Goal: Information Seeking & Learning: Learn about a topic

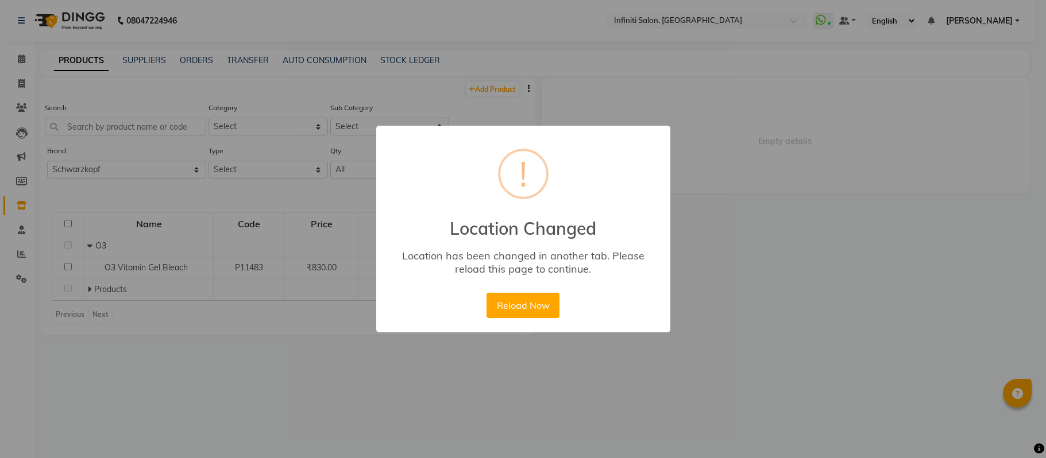
select select "schwarzkopf"
click at [521, 309] on button "Reload Now" at bounding box center [523, 305] width 73 height 25
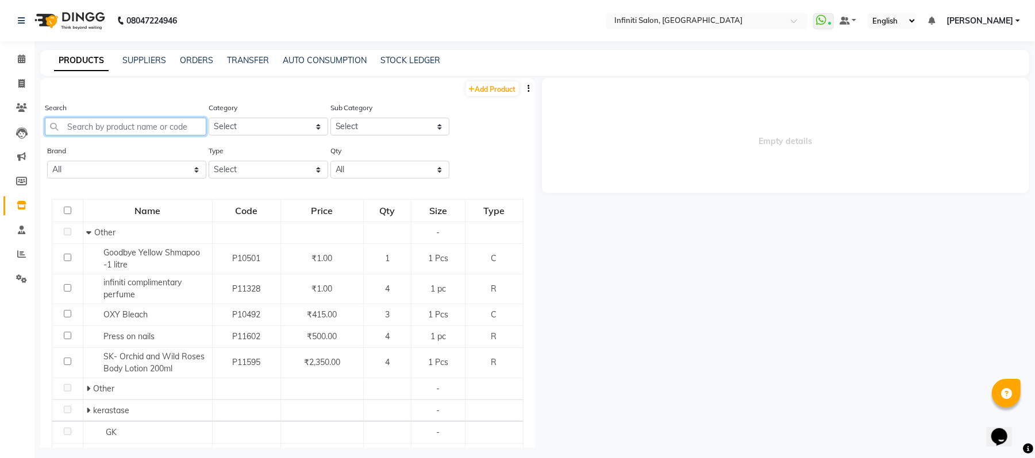
click at [108, 122] on input "text" at bounding box center [125, 127] width 161 height 18
paste input "LP- Absolute Molecular mask 500ml"
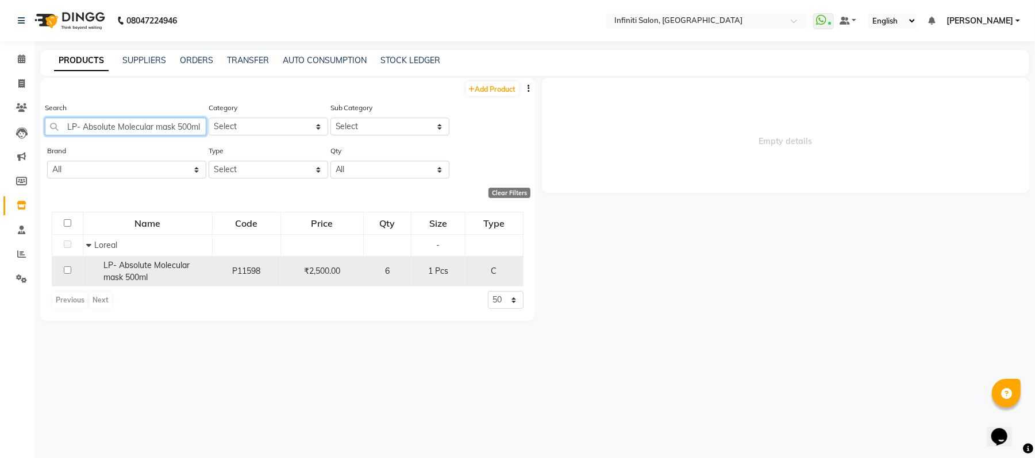
type input "LP- Absolute Molecular mask 500ml"
click at [128, 269] on span "LP- Absolute Molecular mask 500ml" at bounding box center [146, 271] width 86 height 22
select select
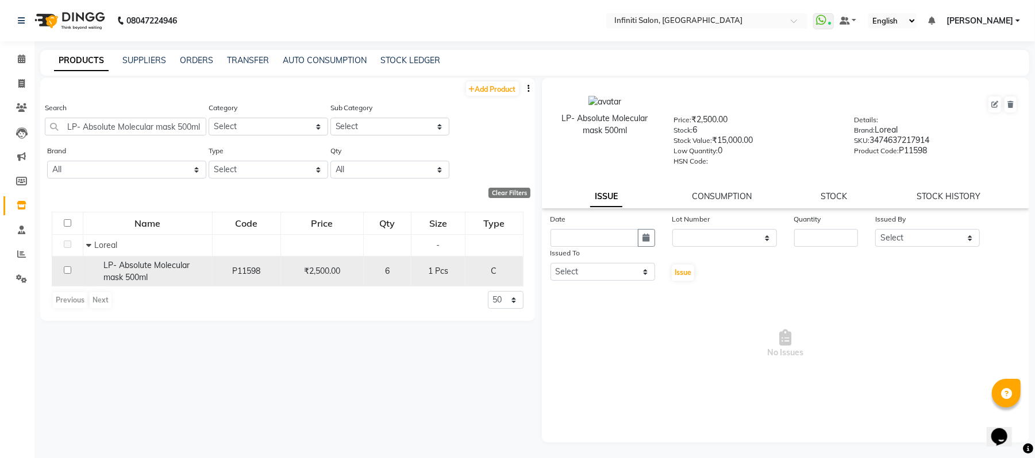
click at [128, 269] on span "LP- Absolute Molecular mask 500ml" at bounding box center [146, 271] width 86 height 22
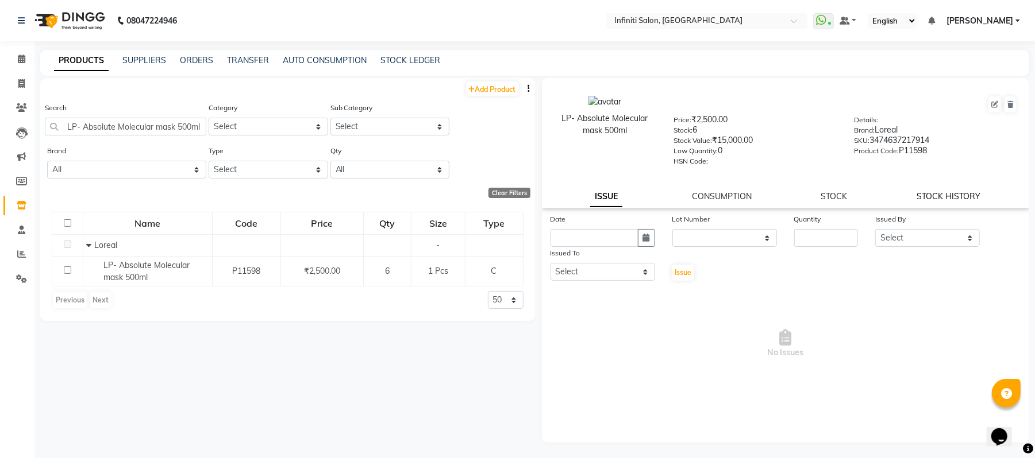
click at [923, 191] on link "STOCK HISTORY" at bounding box center [949, 196] width 64 height 10
select select "all"
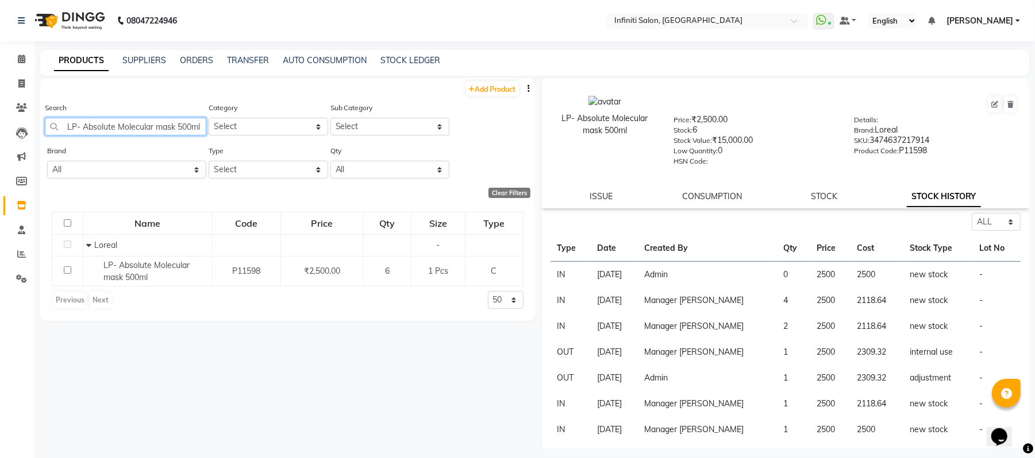
click at [170, 131] on input "LP- Absolute Molecular mask 500ml" at bounding box center [125, 127] width 161 height 18
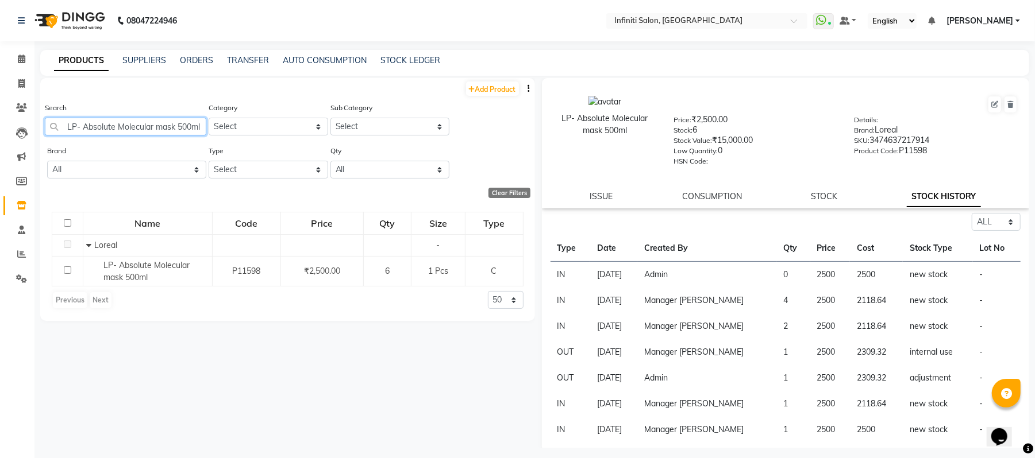
click at [170, 131] on input "LP- Absolute Molecular mask 500ml" at bounding box center [125, 127] width 161 height 18
paste input "molecular Shampoo 1"
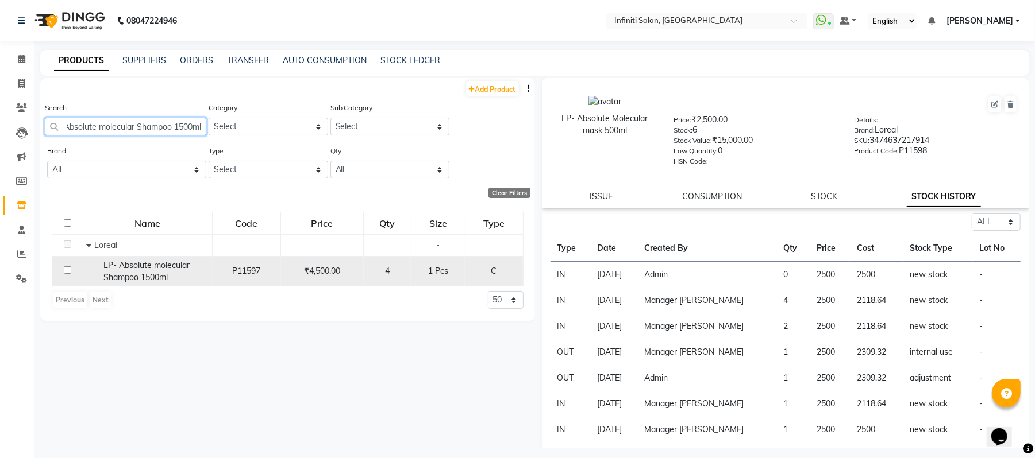
type input "LP- Absolute molecular Shampoo 1500ml"
click at [132, 263] on span "LP- Absolute molecular Shampoo 1500ml" at bounding box center [146, 271] width 86 height 22
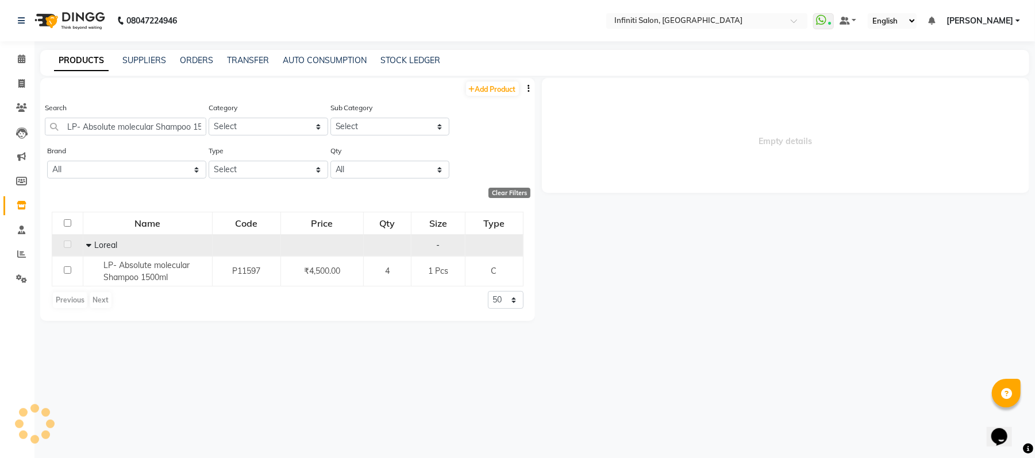
select select "all"
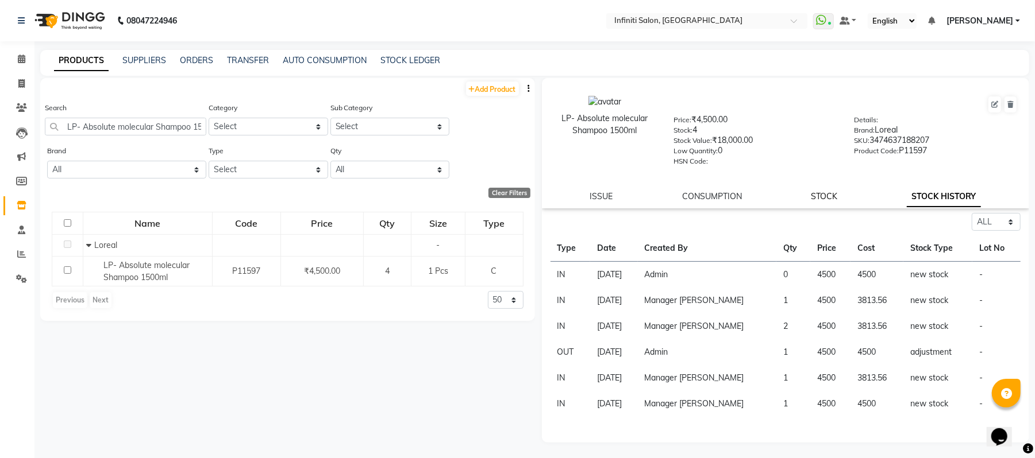
click at [835, 198] on link "STOCK" at bounding box center [824, 196] width 26 height 10
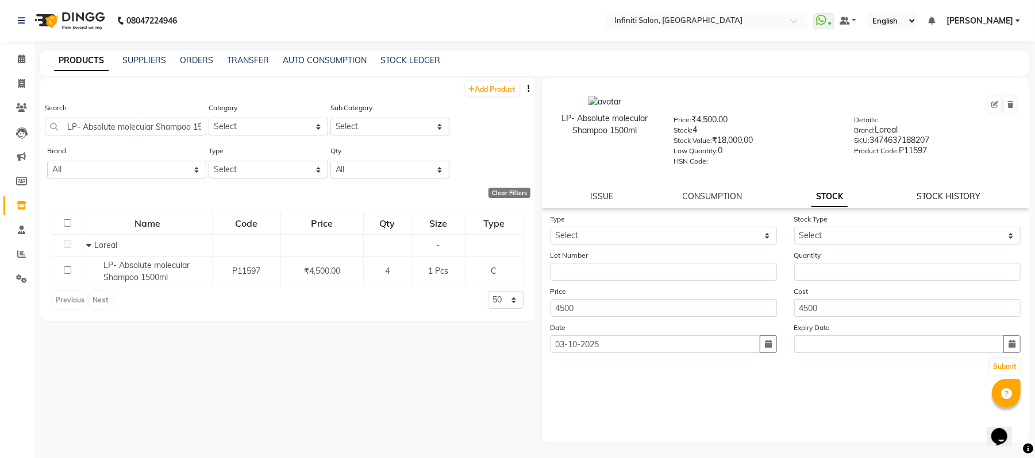
click at [954, 198] on link "STOCK HISTORY" at bounding box center [949, 196] width 64 height 10
select select "all"
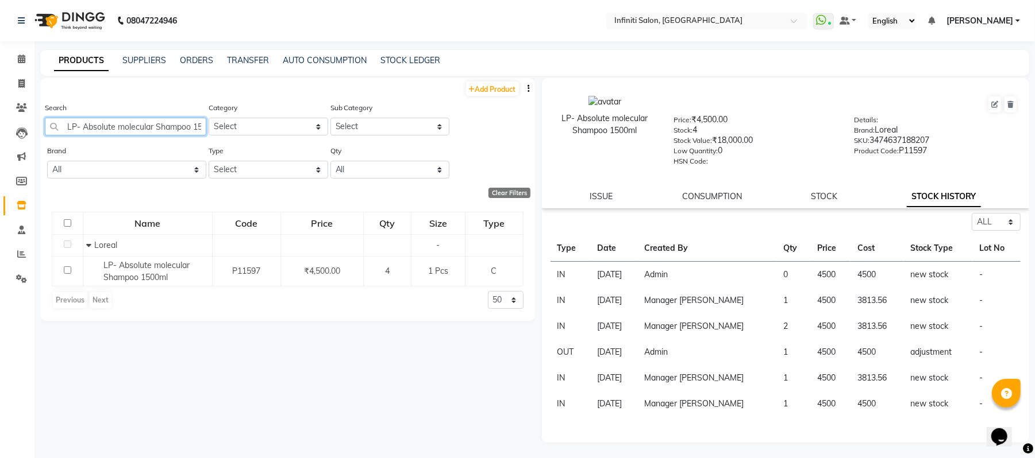
click at [149, 118] on input "LP- Absolute molecular Shampoo 1500ml" at bounding box center [125, 127] width 161 height 18
paste input "- Absolute Repair Mask"
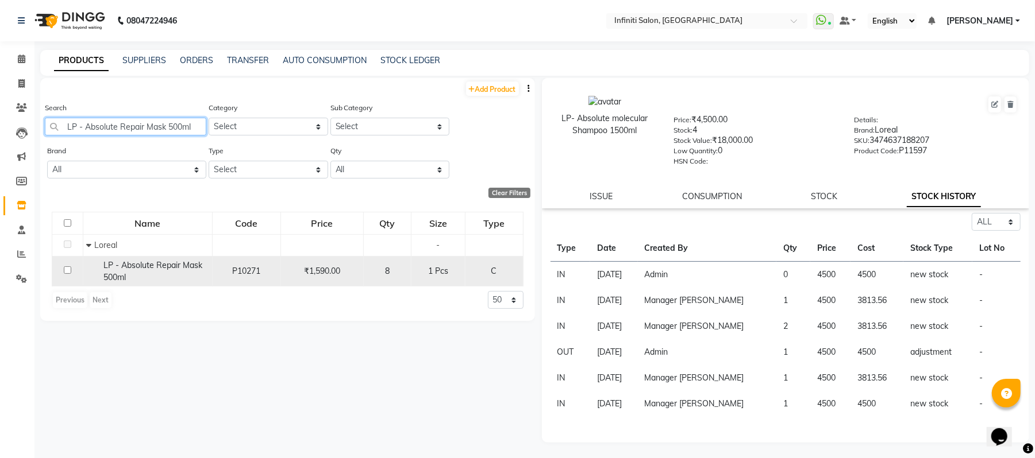
type input "LP - Absolute Repair Mask 500ml"
click at [123, 269] on span "LP - Absolute Repair Mask 500ml" at bounding box center [152, 271] width 99 height 22
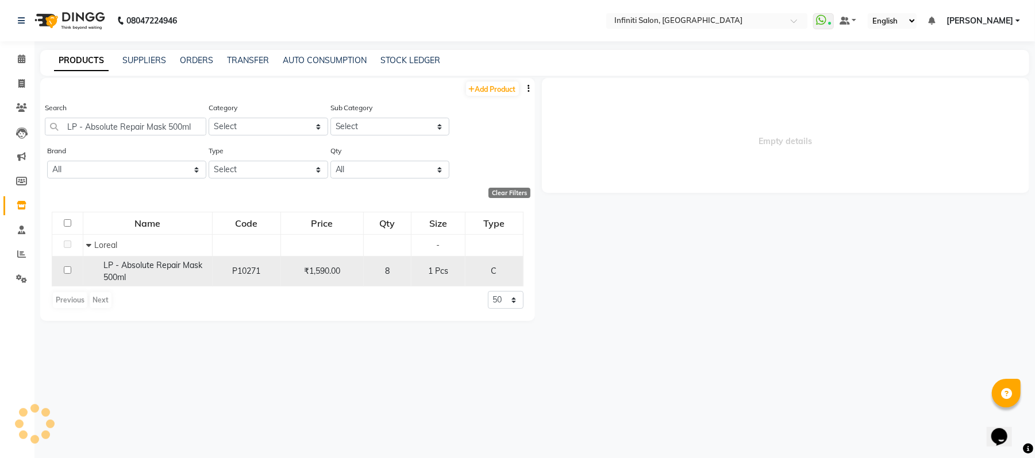
select select "all"
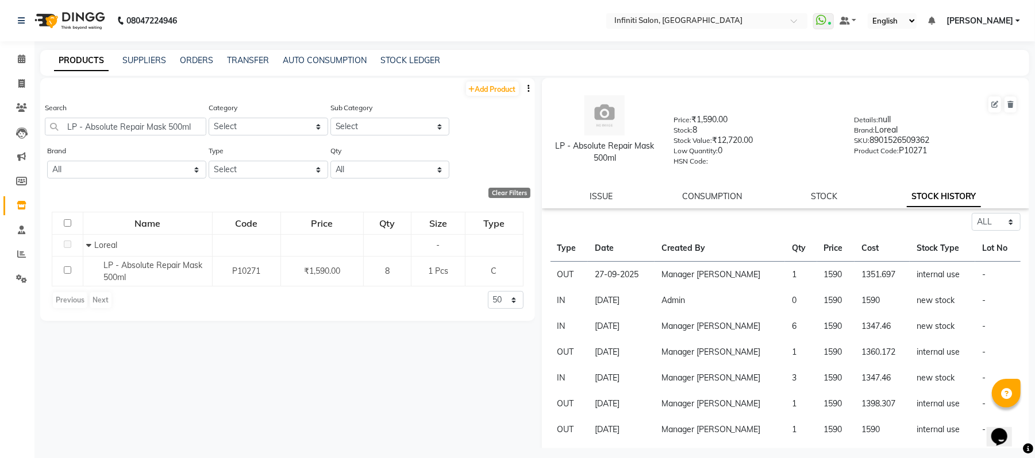
scroll to position [105, 0]
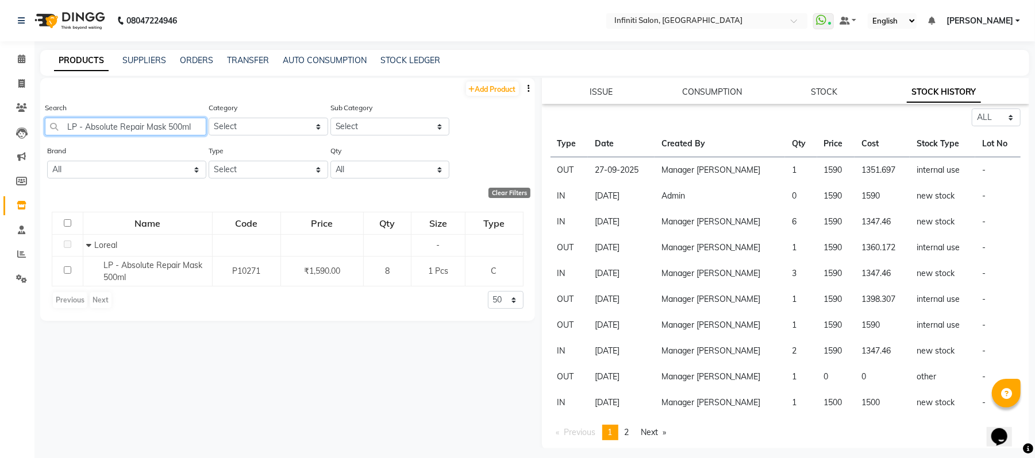
click at [134, 126] on input "LP - Absolute Repair Mask 500ml" at bounding box center [125, 127] width 161 height 18
paste input "Shampoo 1ltr"
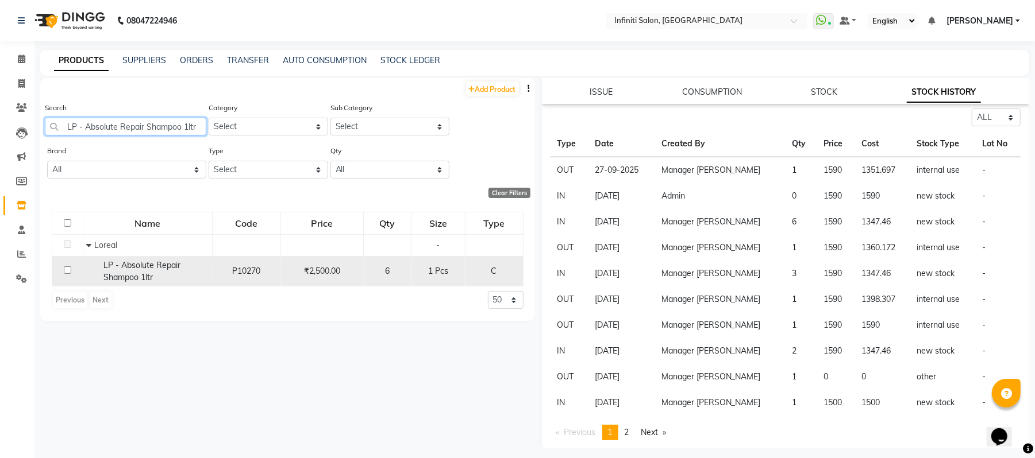
type input "LP - Absolute Repair Shampoo 1ltr"
click at [129, 263] on span "LP - Absolute Repair Shampoo 1ltr" at bounding box center [141, 271] width 77 height 22
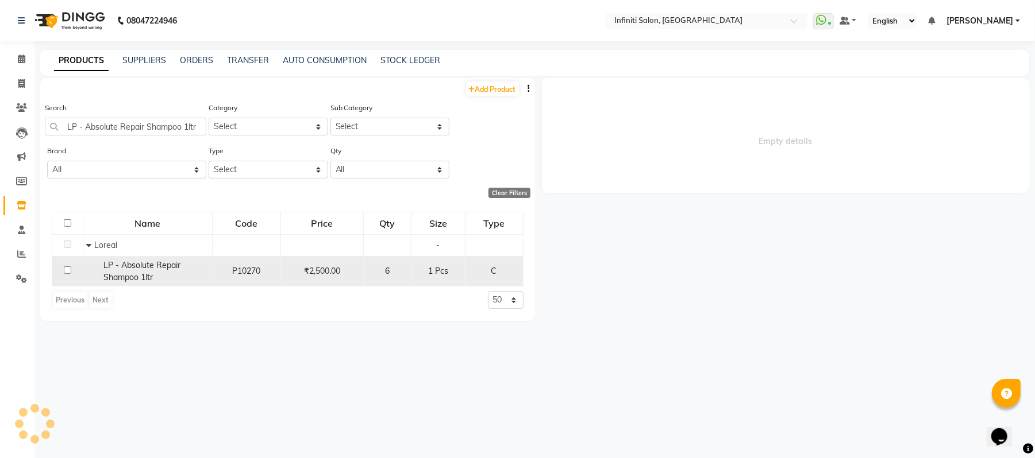
select select "all"
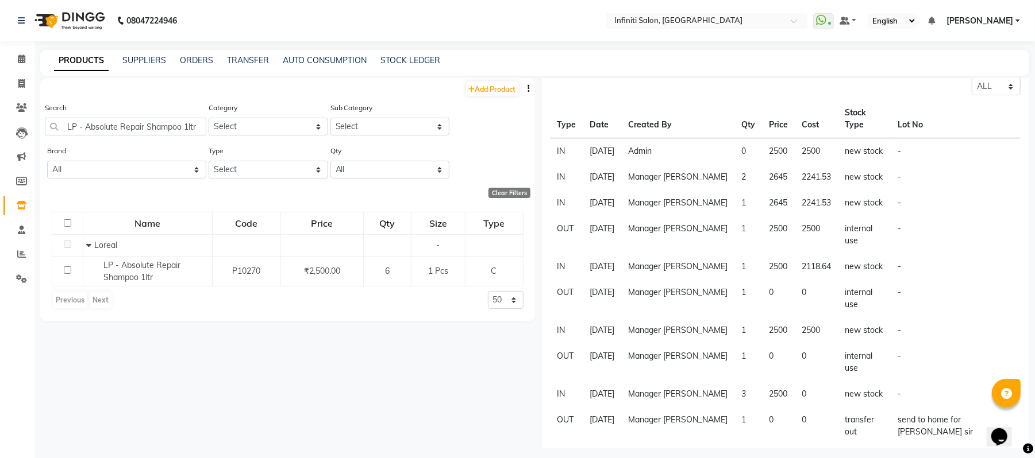
scroll to position [166, 0]
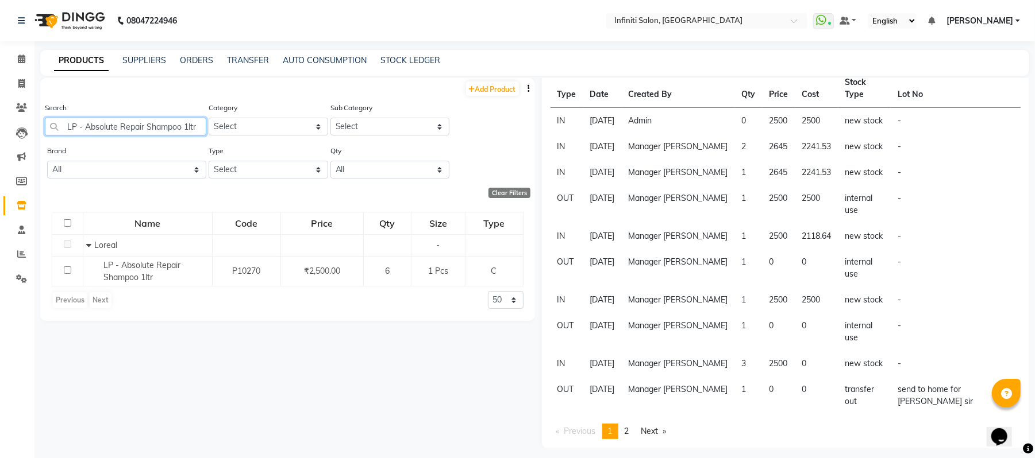
click at [111, 126] on input "LP - Absolute Repair Shampoo 1ltr" at bounding box center [125, 127] width 161 height 18
paste input "nti Inconfort treatment 10x15ml"
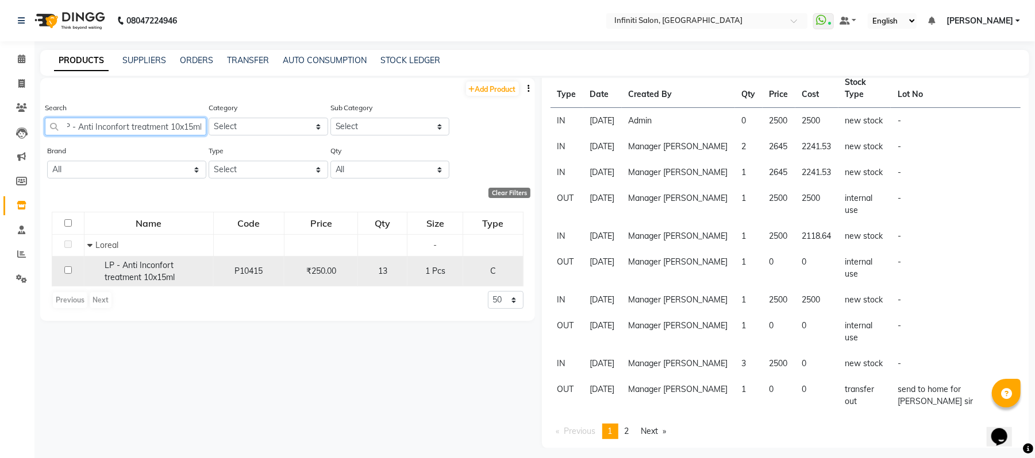
type input "LP - Anti Inconfort treatment 10x15ml"
click at [149, 263] on span "LP - Anti Inconfort treatment 10x15ml" at bounding box center [140, 271] width 70 height 22
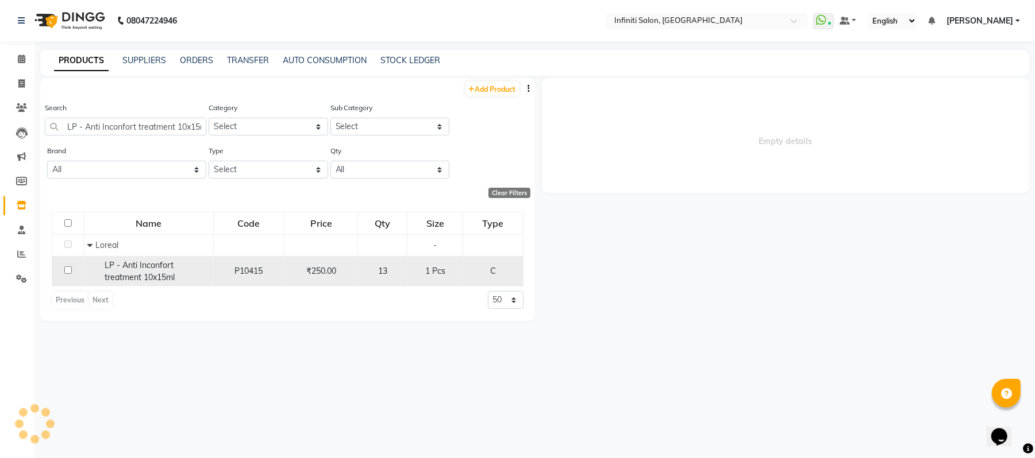
select select "all"
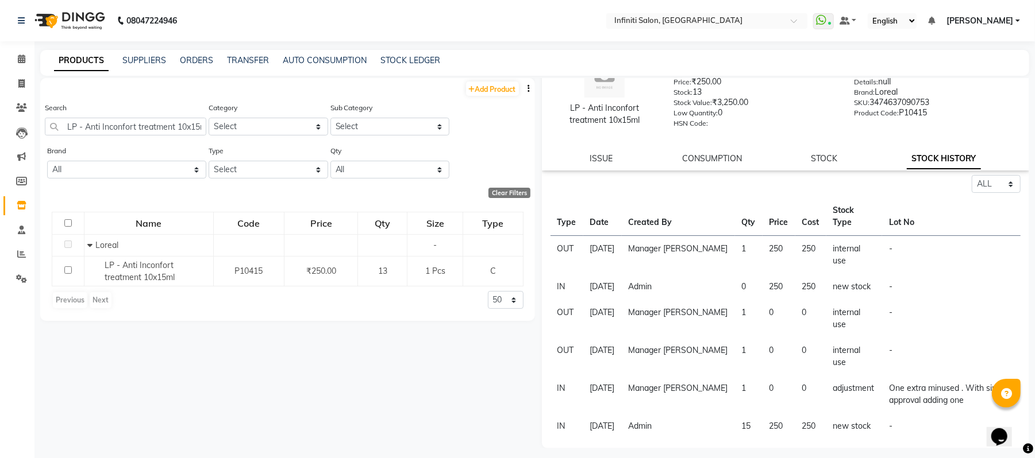
scroll to position [49, 0]
click at [157, 124] on input "LP - Anti Inconfort treatment 10x15ml" at bounding box center [125, 127] width 161 height 18
paste input "Density advance shampoo 1500"
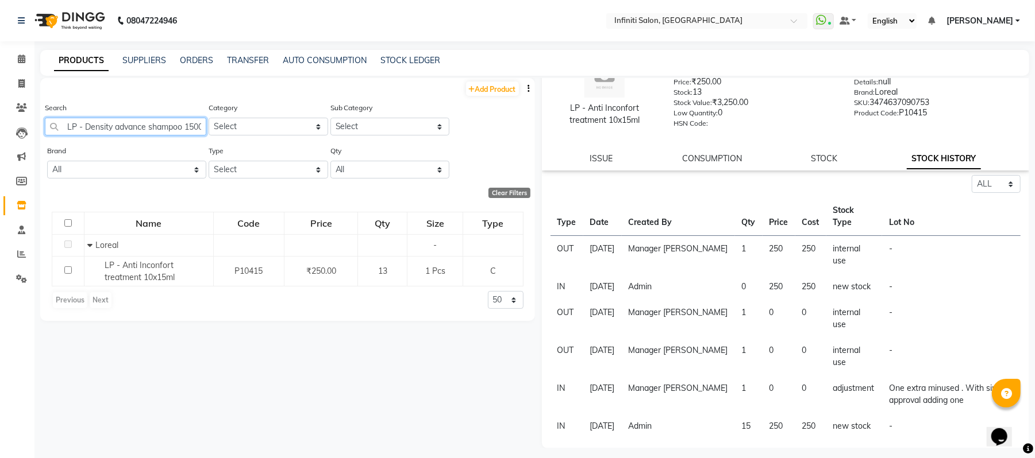
scroll to position [0, 12]
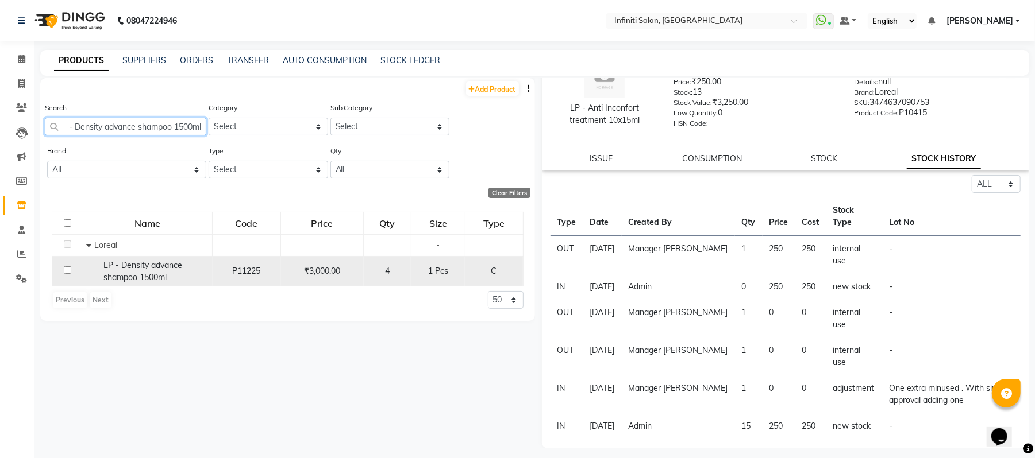
type input "LP - Density advance shampoo 1500ml"
click at [115, 275] on span "LP - Density advance shampoo 1500ml" at bounding box center [142, 271] width 79 height 22
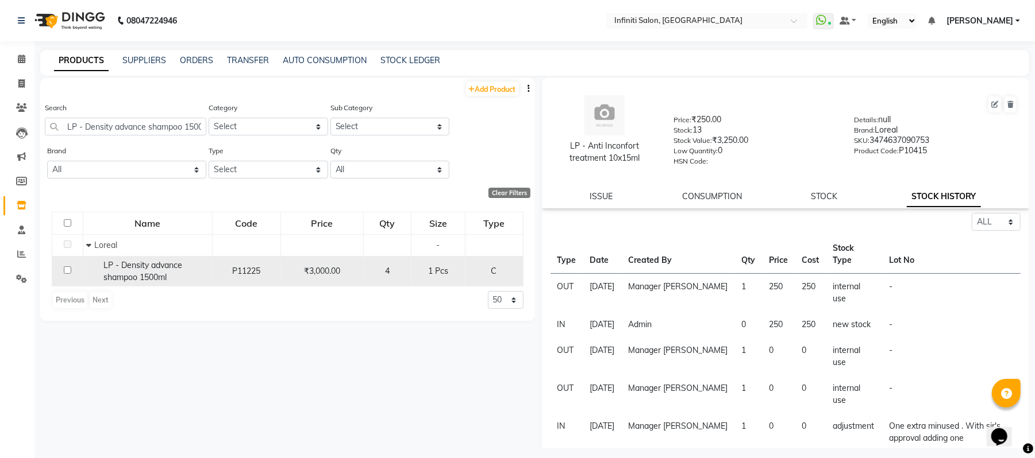
select select "all"
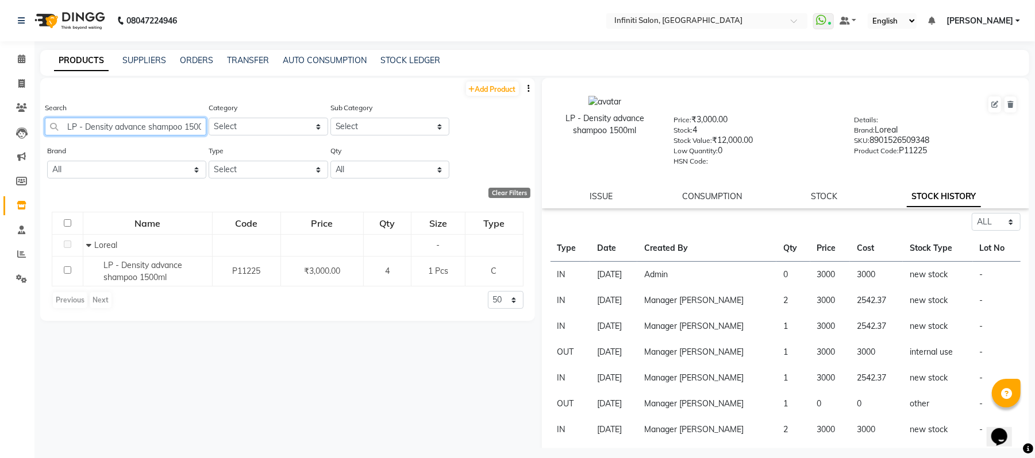
click at [144, 125] on input "LP - Density advance shampoo 1500ml" at bounding box center [125, 127] width 161 height 18
paste input "Liss Unlimited shampoo 1ltr"
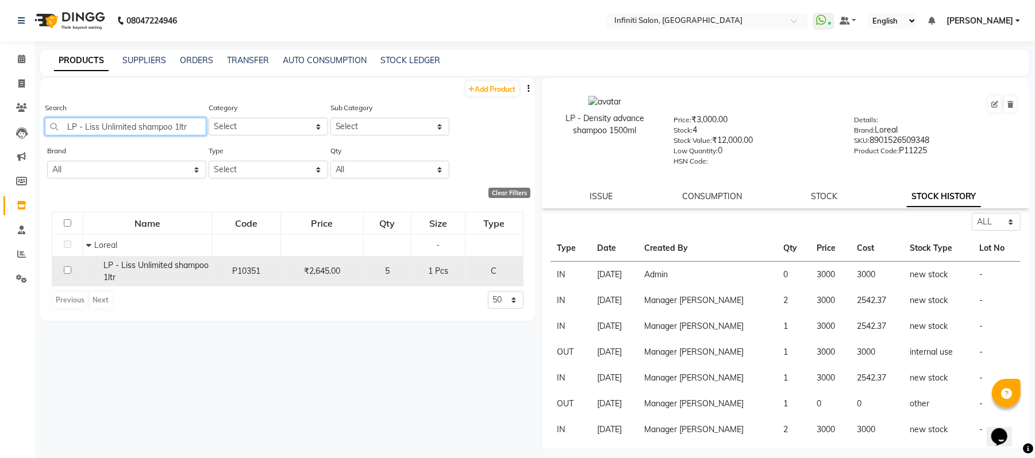
type input "LP - Liss Unlimited shampoo 1ltr"
click at [134, 272] on span "LP - Liss Unlimited shampoo 1ltr" at bounding box center [155, 271] width 105 height 22
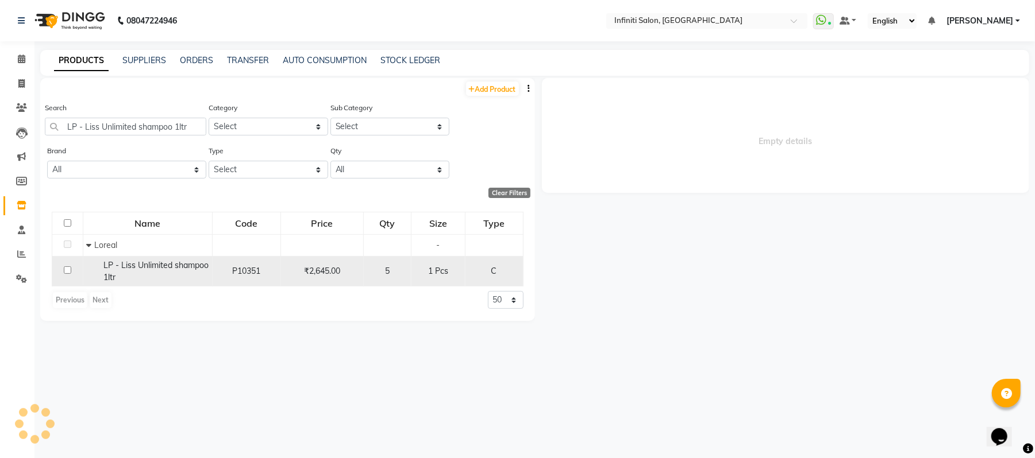
select select "all"
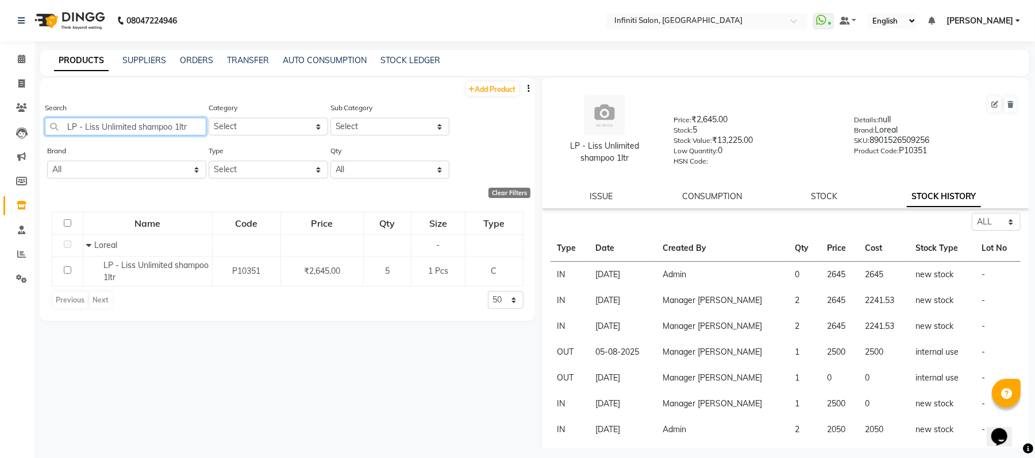
click at [156, 127] on input "LP - Liss Unlimited shampoo 1ltr" at bounding box center [125, 127] width 161 height 18
paste input "- Nourish Creambath 500ml"
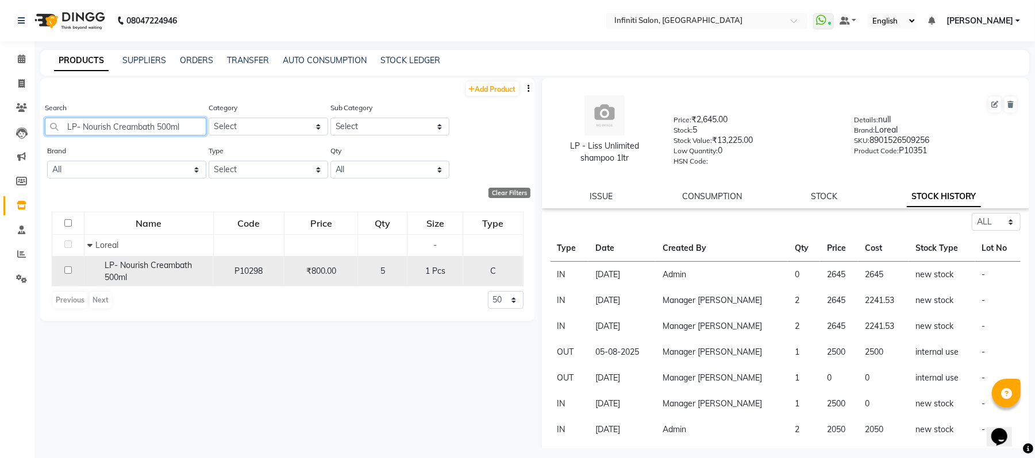
type input "LP- Nourish Creambath 500ml"
click at [126, 268] on span "LP- Nourish Creambath 500ml" at bounding box center [148, 271] width 87 height 22
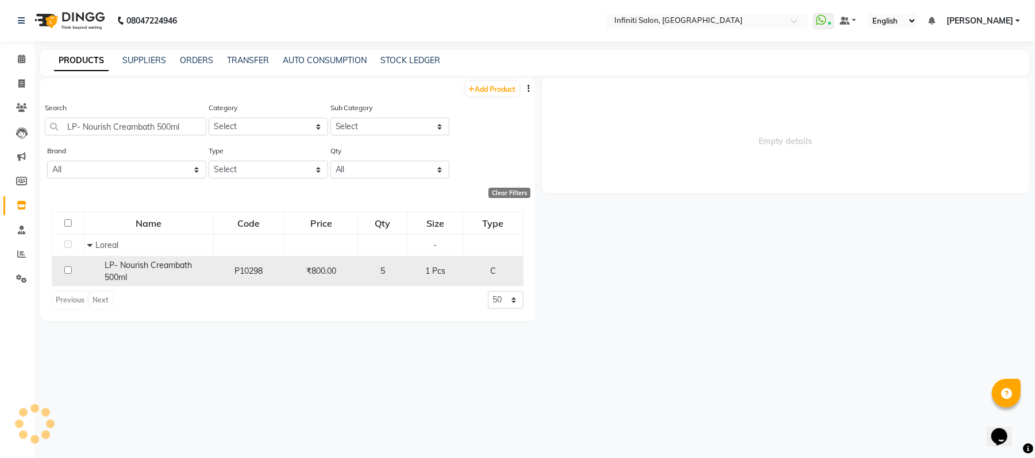
select select "all"
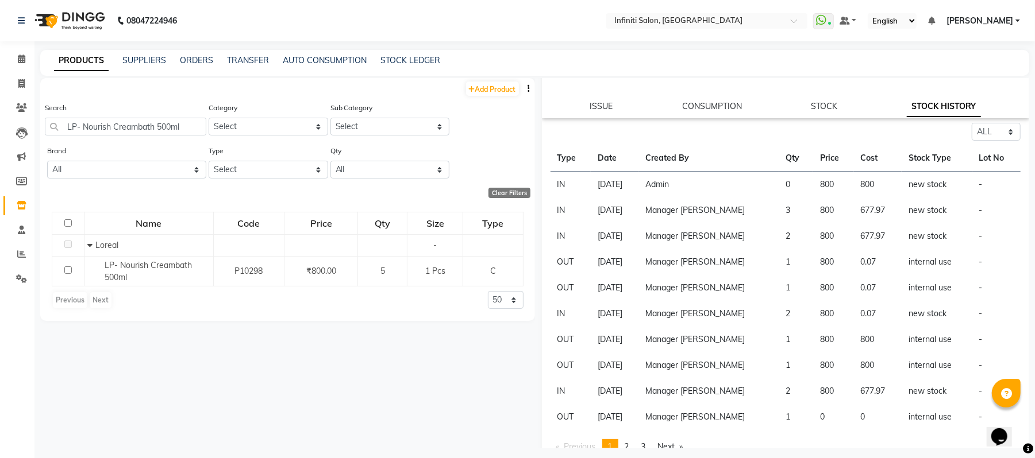
scroll to position [105, 0]
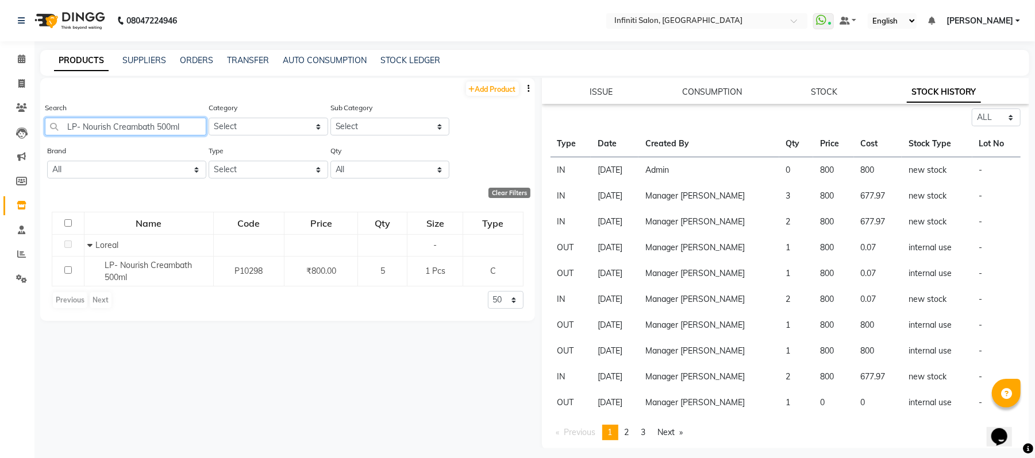
click at [165, 124] on input "LP- Nourish Creambath 500ml" at bounding box center [125, 127] width 161 height 18
paste input "Purifying Concentrate Ampule set of 6"
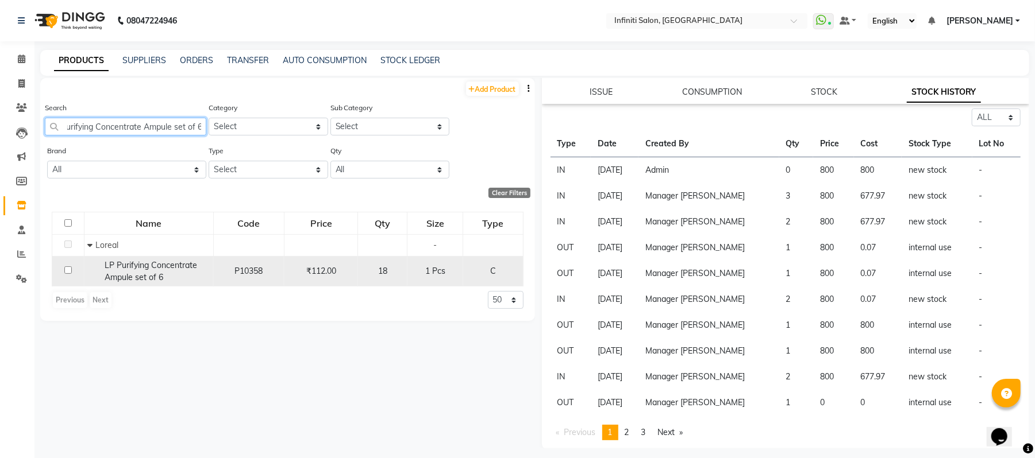
type input "LP Purifying Concentrate Ampule set of 6"
click at [133, 269] on span "LP Purifying Concentrate Ampule set of 6" at bounding box center [151, 271] width 93 height 22
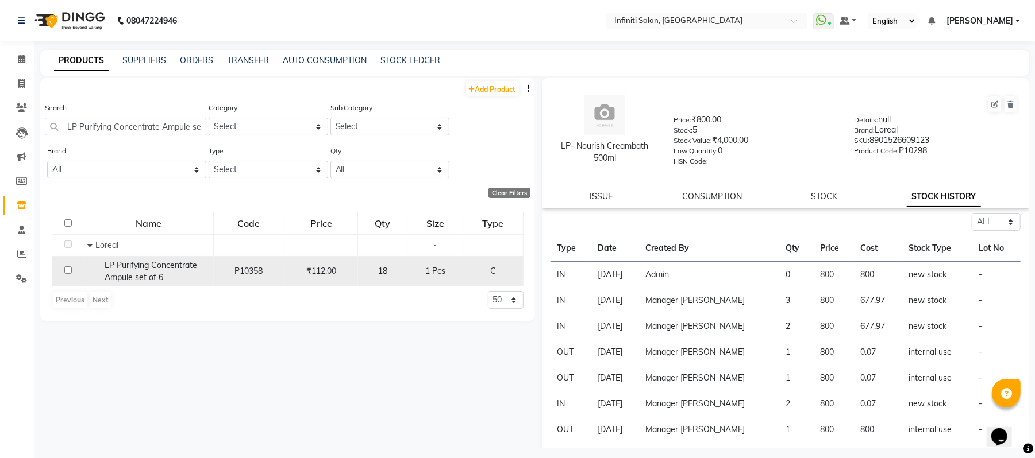
select select "all"
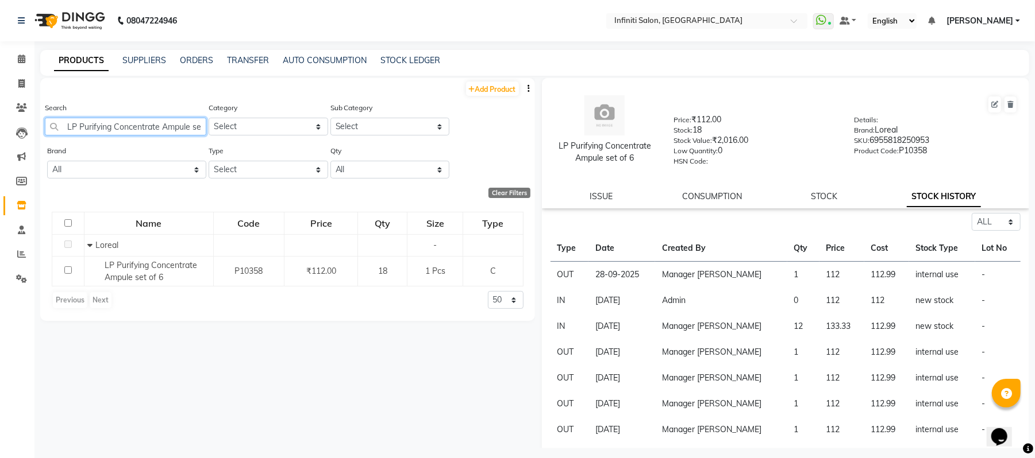
click at [125, 126] on input "LP Purifying Concentrate Ampule set of 6" at bounding box center [125, 127] width 161 height 18
paste input "- Repair Creambath 500ml"
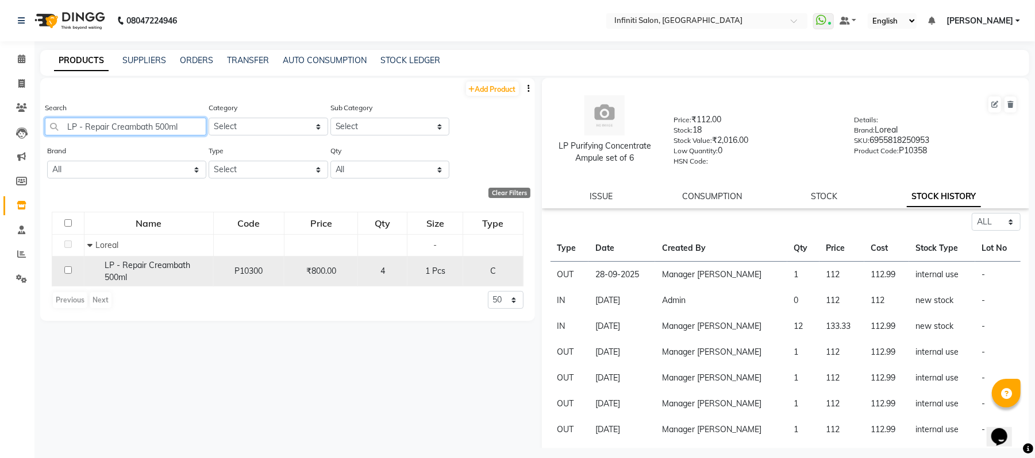
type input "LP - Repair Creambath 500ml"
click at [111, 269] on span "LP - Repair Creambath 500ml" at bounding box center [148, 271] width 86 height 22
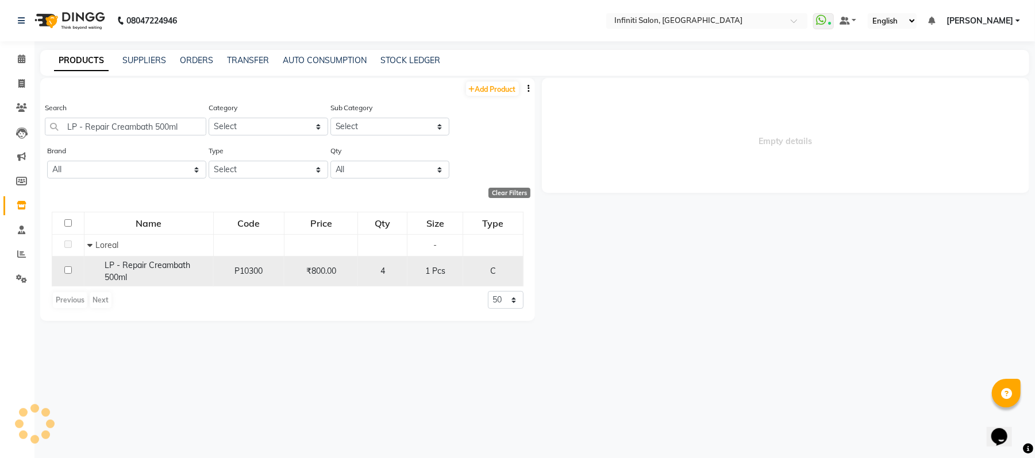
select select "all"
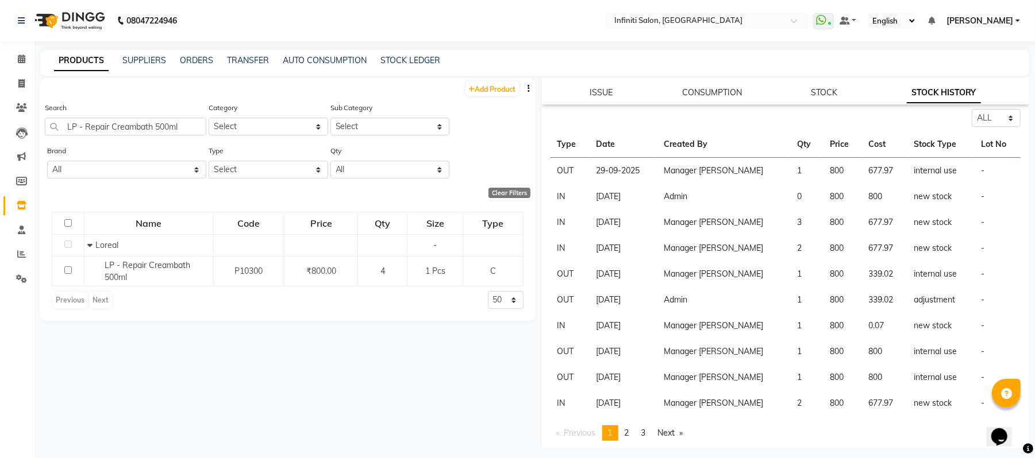
scroll to position [105, 0]
click at [95, 130] on input "LP - Repair Creambath 500ml" at bounding box center [125, 127] width 161 height 18
paste input "Smooth"
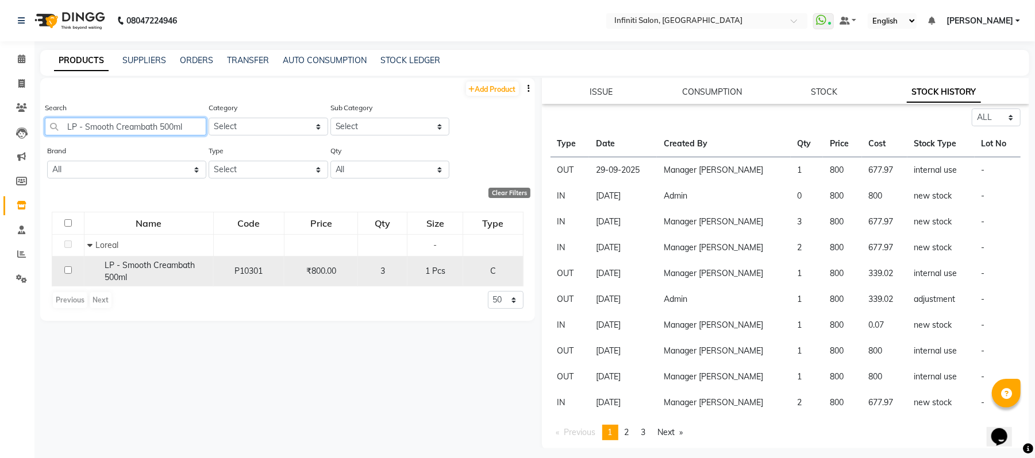
type input "LP - Smooth Creambath 500ml"
click at [116, 273] on span "LP - Smooth Creambath 500ml" at bounding box center [150, 271] width 90 height 22
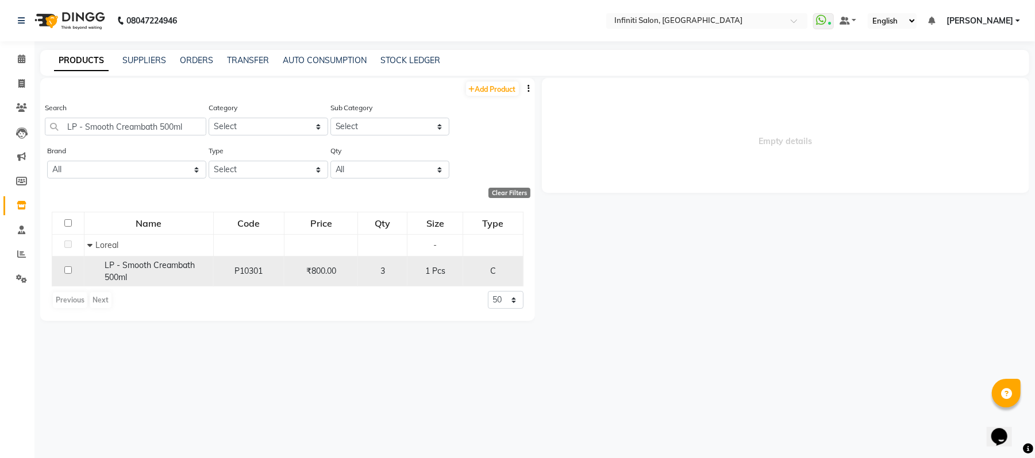
select select "all"
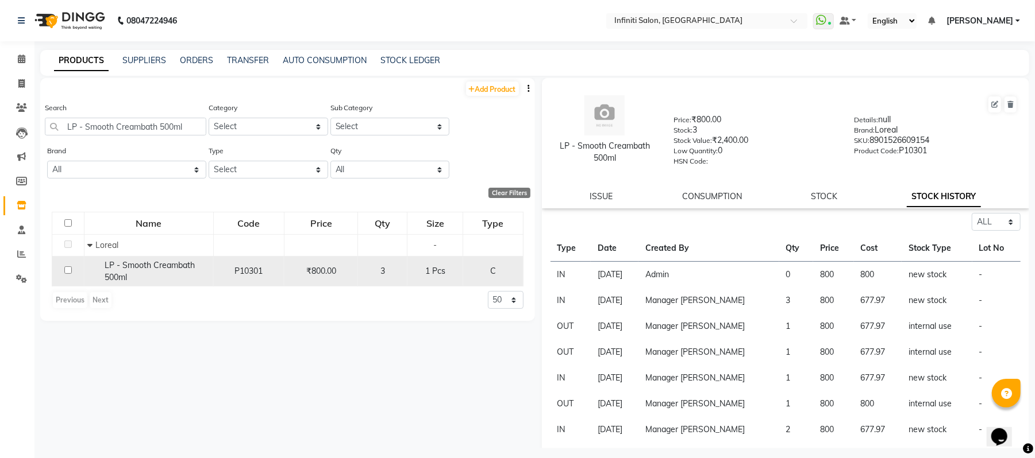
click at [157, 263] on span "LP - Smooth Creambath 500ml" at bounding box center [150, 271] width 90 height 22
